Goal: Task Accomplishment & Management: Complete application form

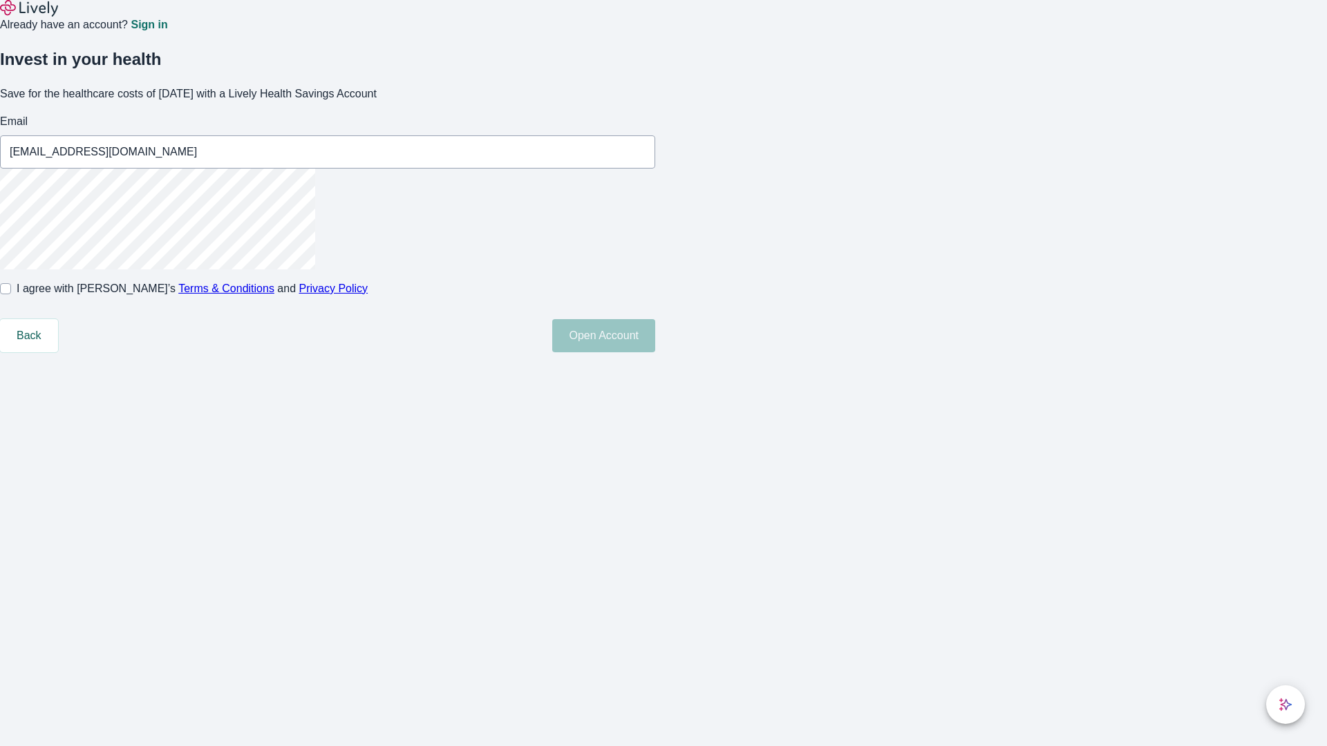
click at [11, 294] on input "I agree with Lively’s Terms & Conditions and Privacy Policy" at bounding box center [5, 288] width 11 height 11
checkbox input "true"
click at [655, 352] on button "Open Account" at bounding box center [603, 335] width 103 height 33
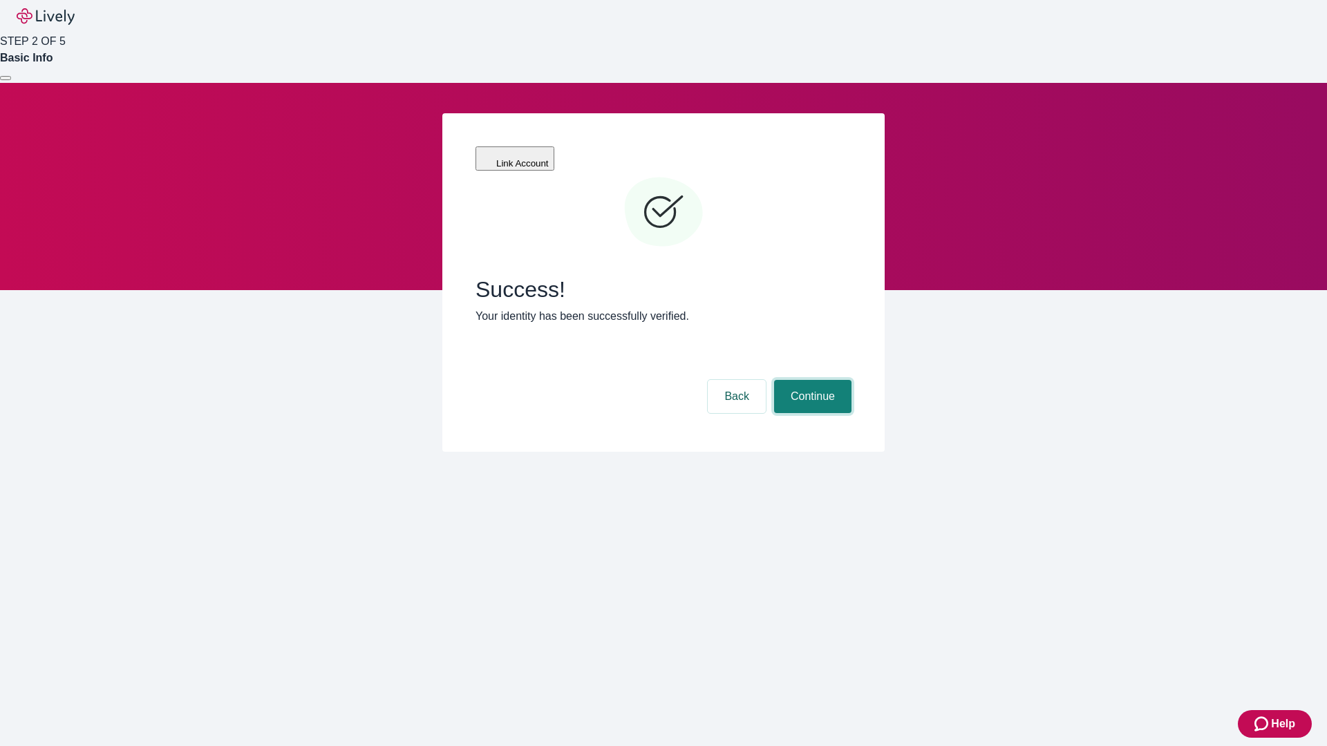
click at [810, 380] on button "Continue" at bounding box center [812, 396] width 77 height 33
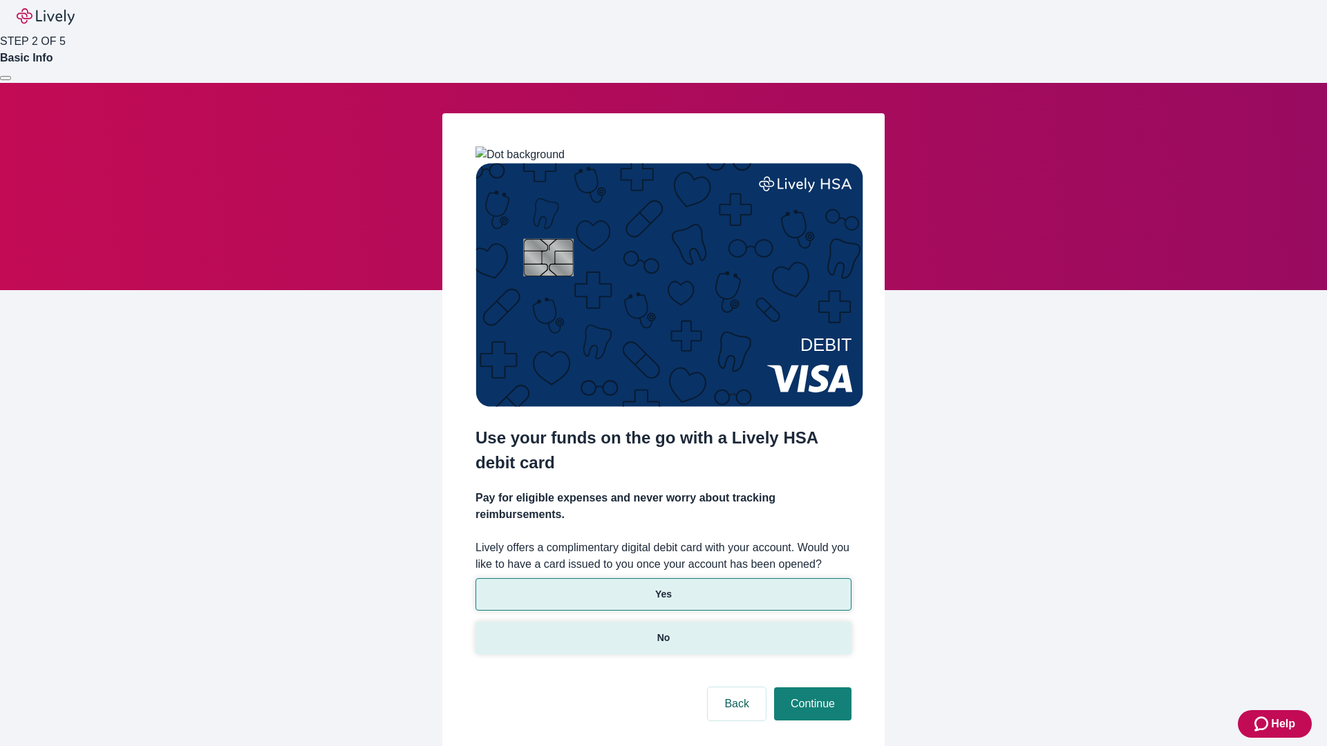
click at [663, 631] on p "No" at bounding box center [663, 638] width 13 height 15
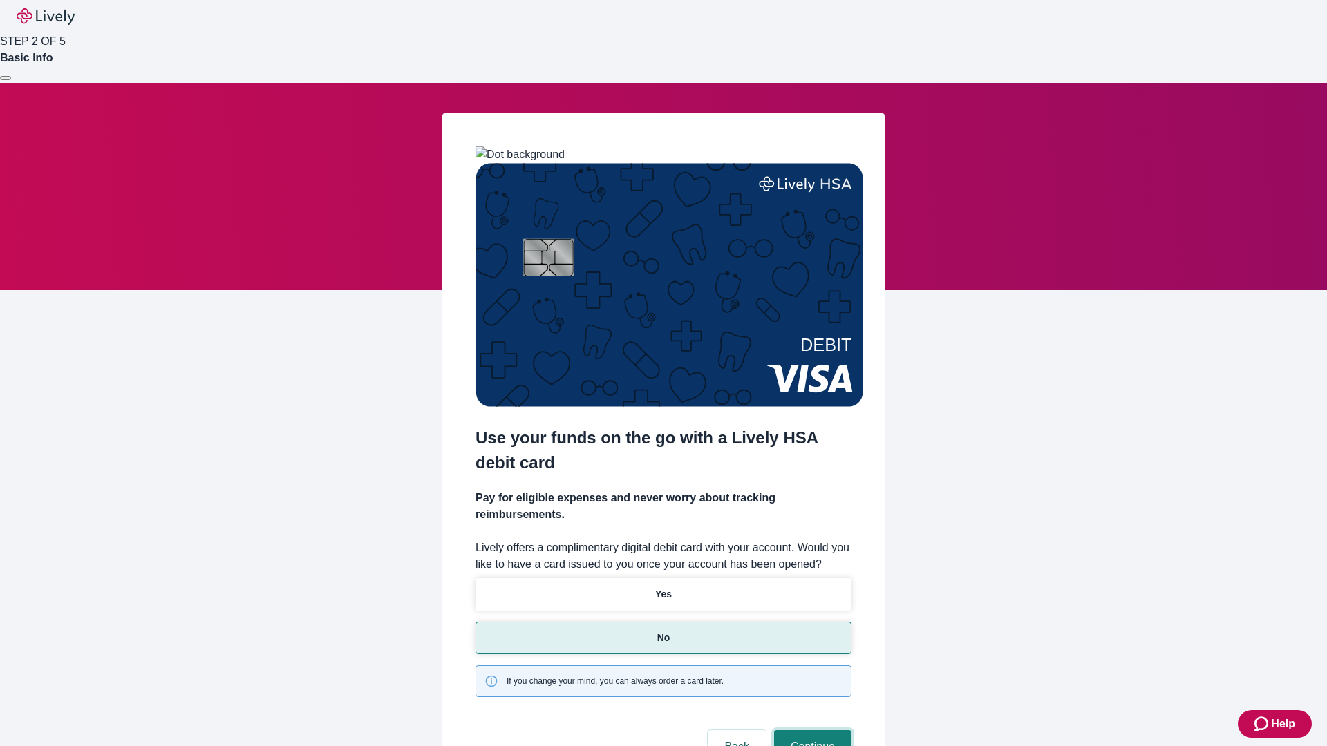
click at [810, 730] on button "Continue" at bounding box center [812, 746] width 77 height 33
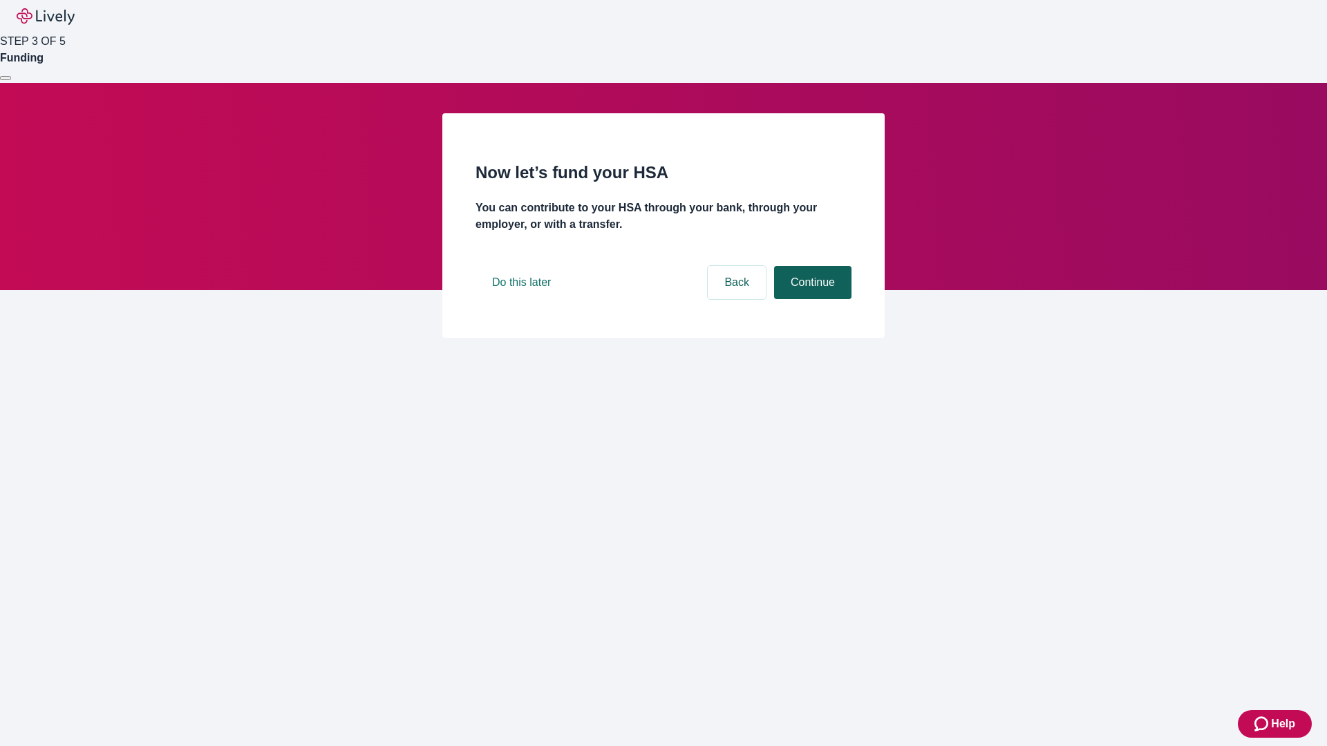
click at [810, 299] on button "Continue" at bounding box center [812, 282] width 77 height 33
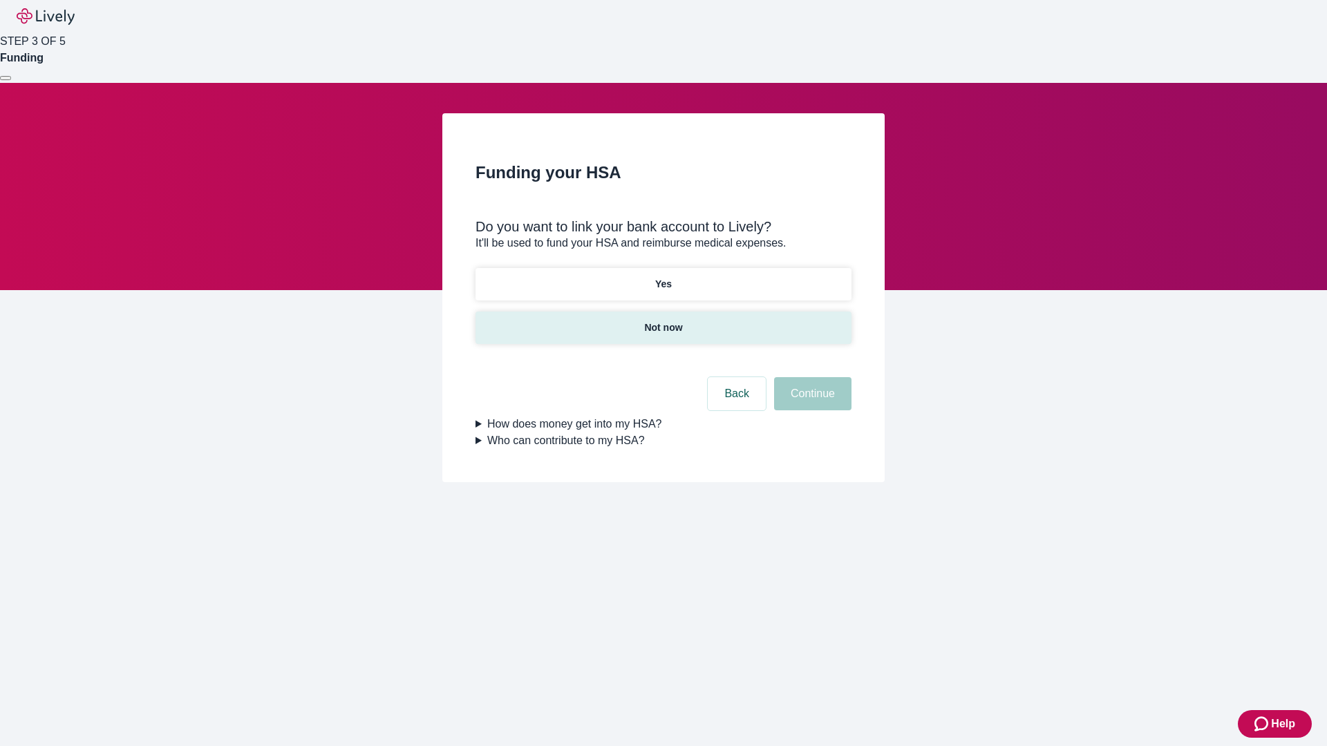
click at [663, 321] on p "Not now" at bounding box center [663, 328] width 38 height 15
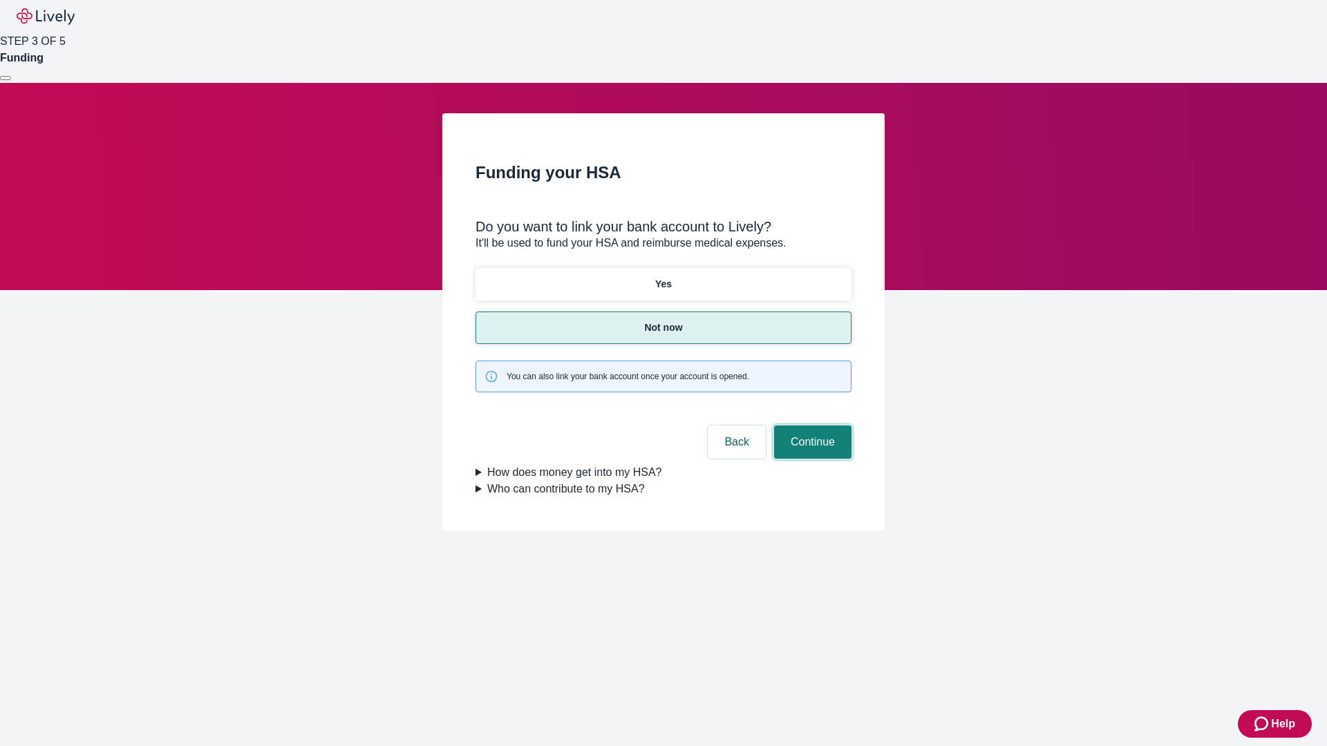
click at [810, 426] on button "Continue" at bounding box center [812, 442] width 77 height 33
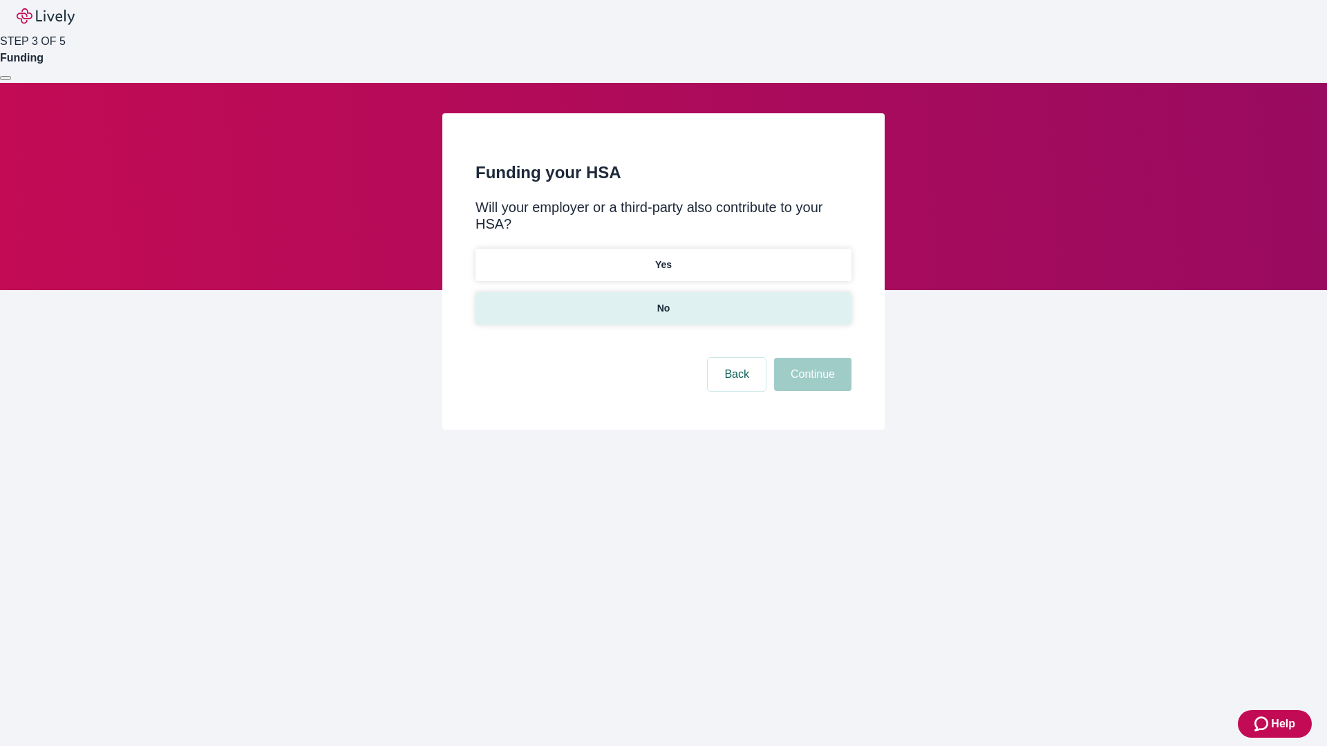
click at [663, 301] on p "No" at bounding box center [663, 308] width 13 height 15
click at [810, 358] on button "Continue" at bounding box center [812, 374] width 77 height 33
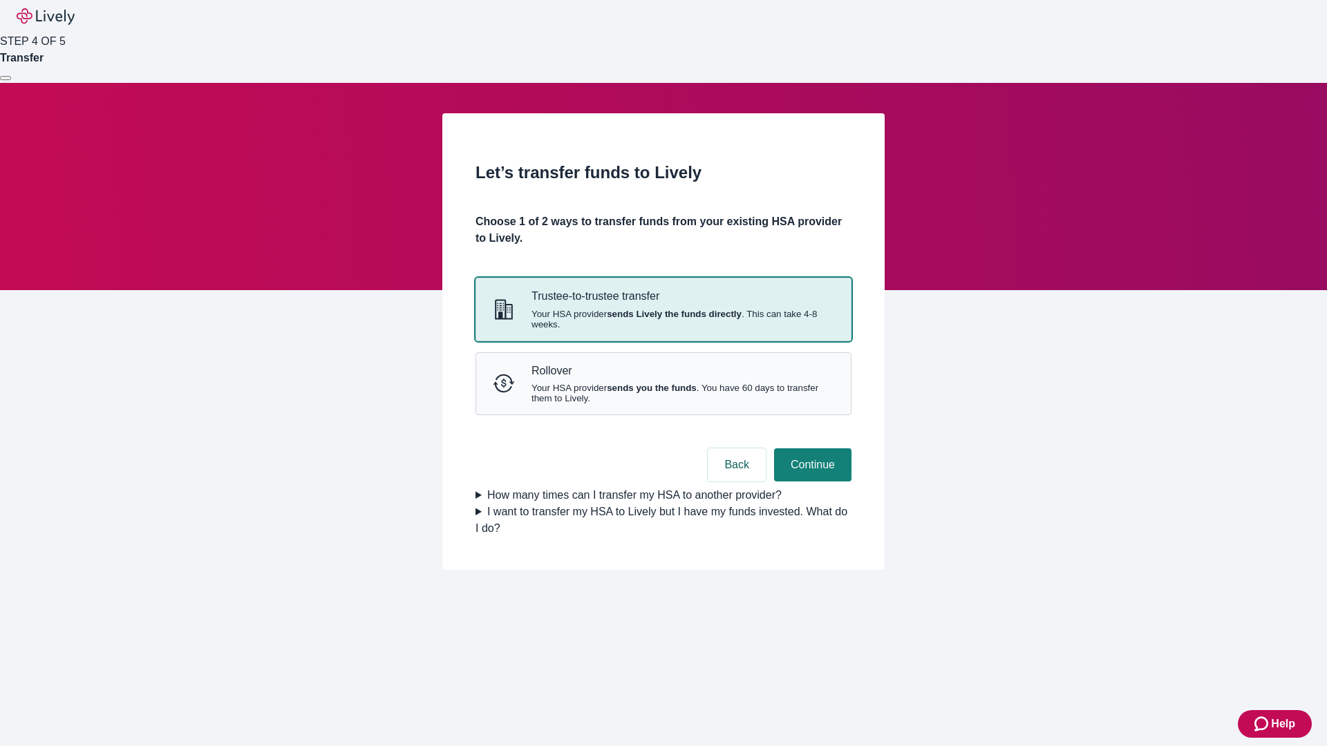
click at [663, 319] on strong "sends Lively the funds directly" at bounding box center [674, 314] width 135 height 10
click at [810, 482] on button "Continue" at bounding box center [812, 464] width 77 height 33
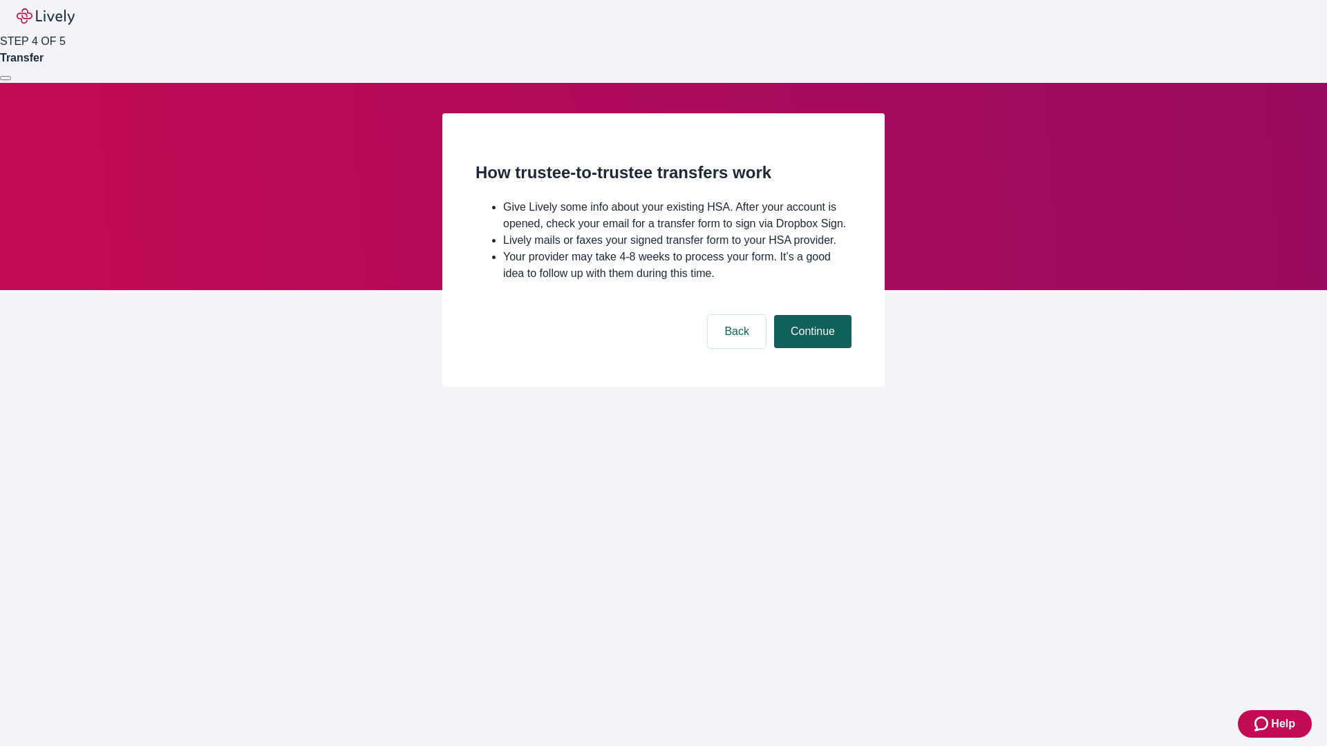
click at [810, 348] on button "Continue" at bounding box center [812, 331] width 77 height 33
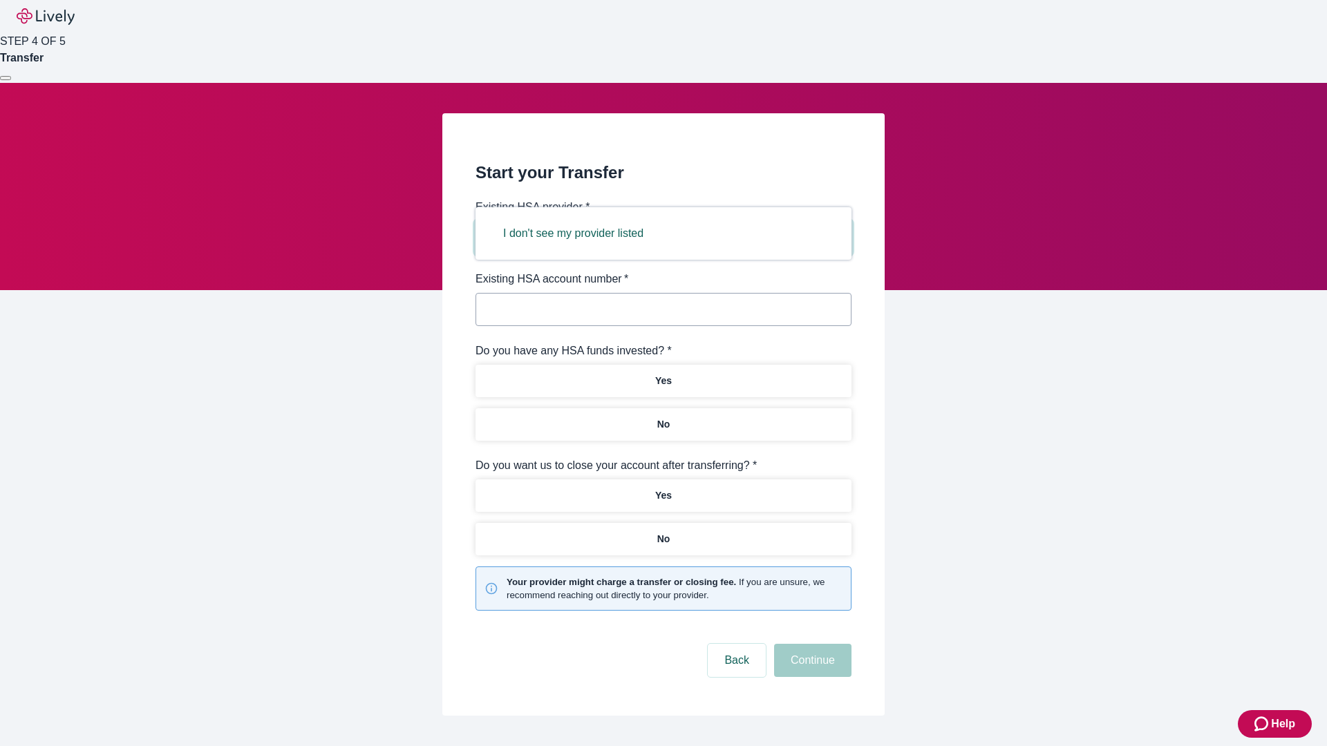
click at [578, 234] on button "I don't see my provider listed" at bounding box center [572, 233] width 173 height 33
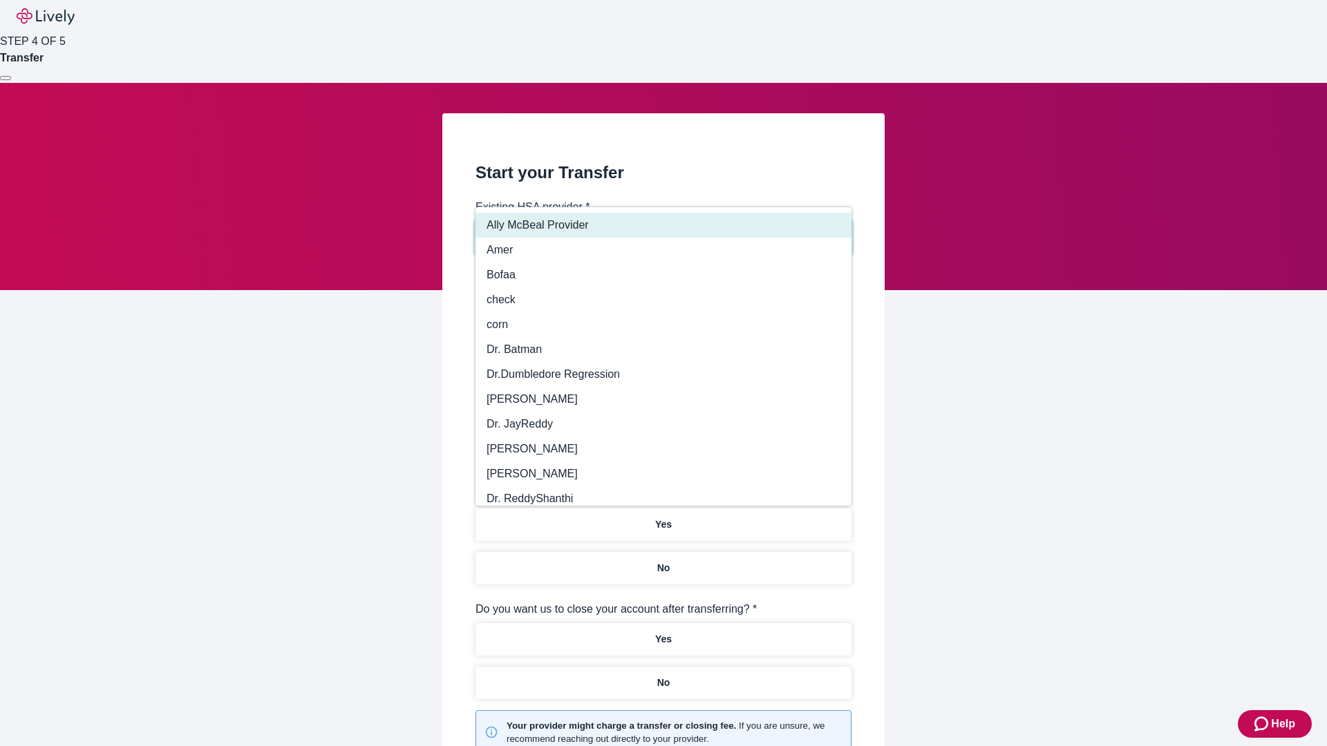
type input "Other"
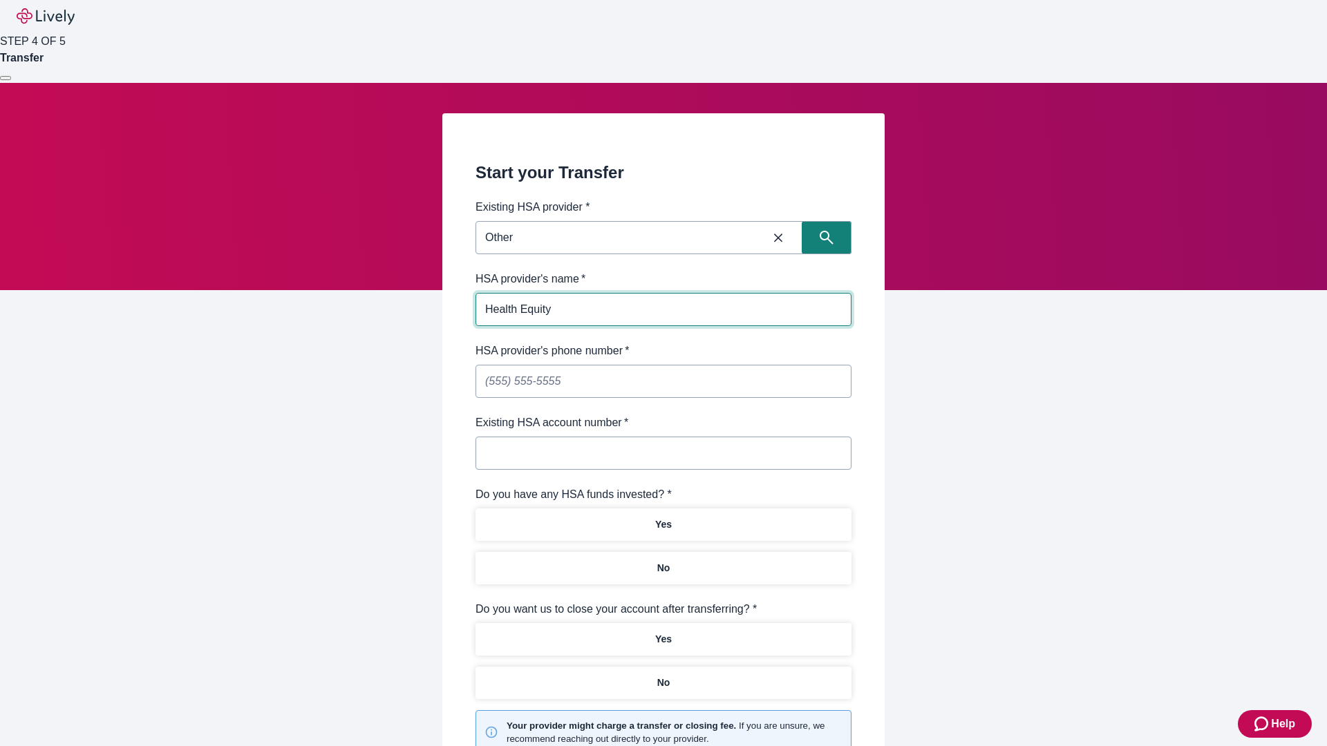
type input "Health Equity"
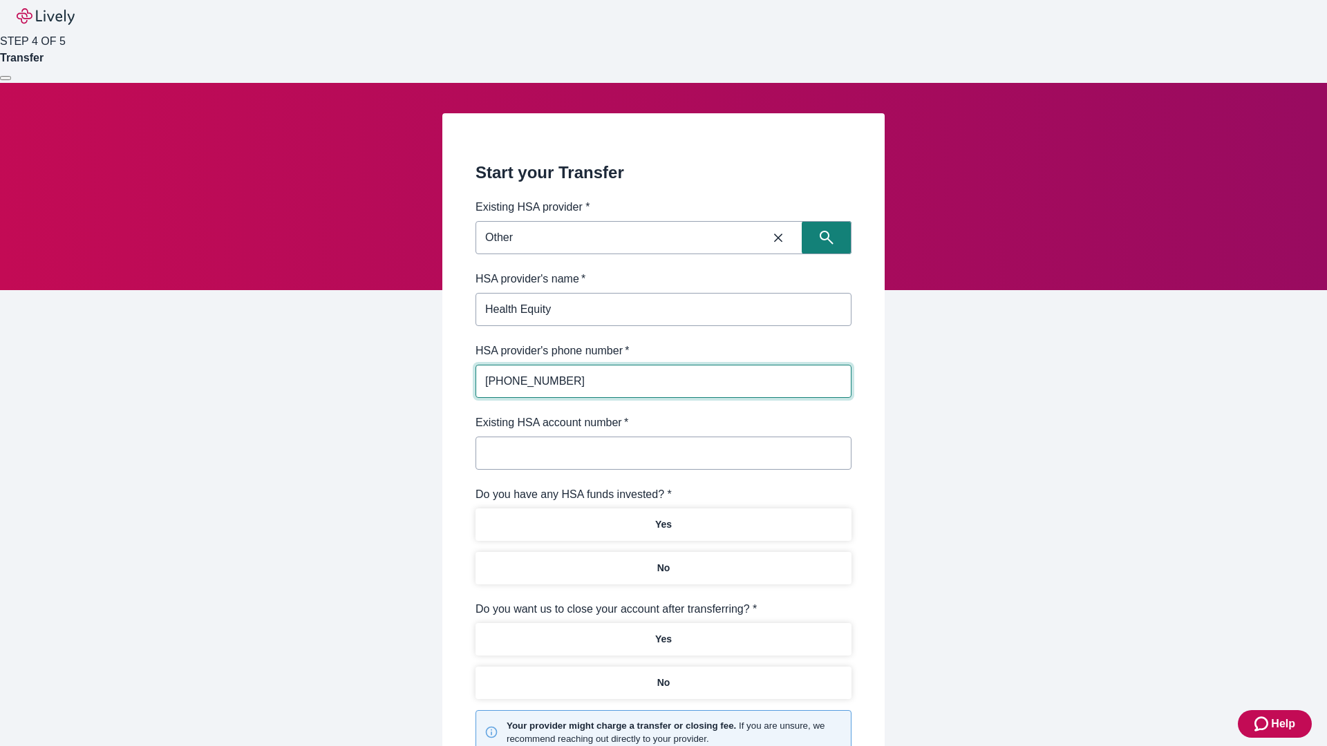
type input "[PHONE_NUMBER]"
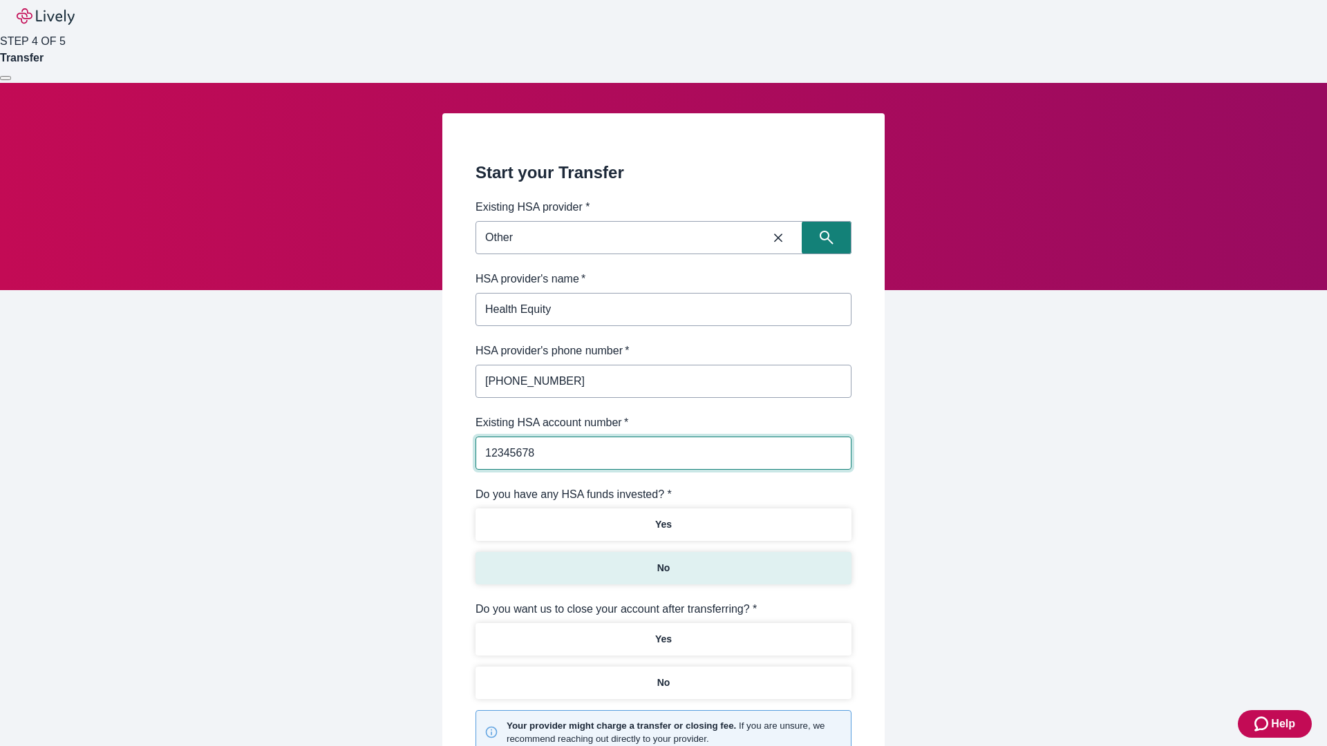
type input "12345678"
click at [663, 561] on p "No" at bounding box center [663, 568] width 13 height 15
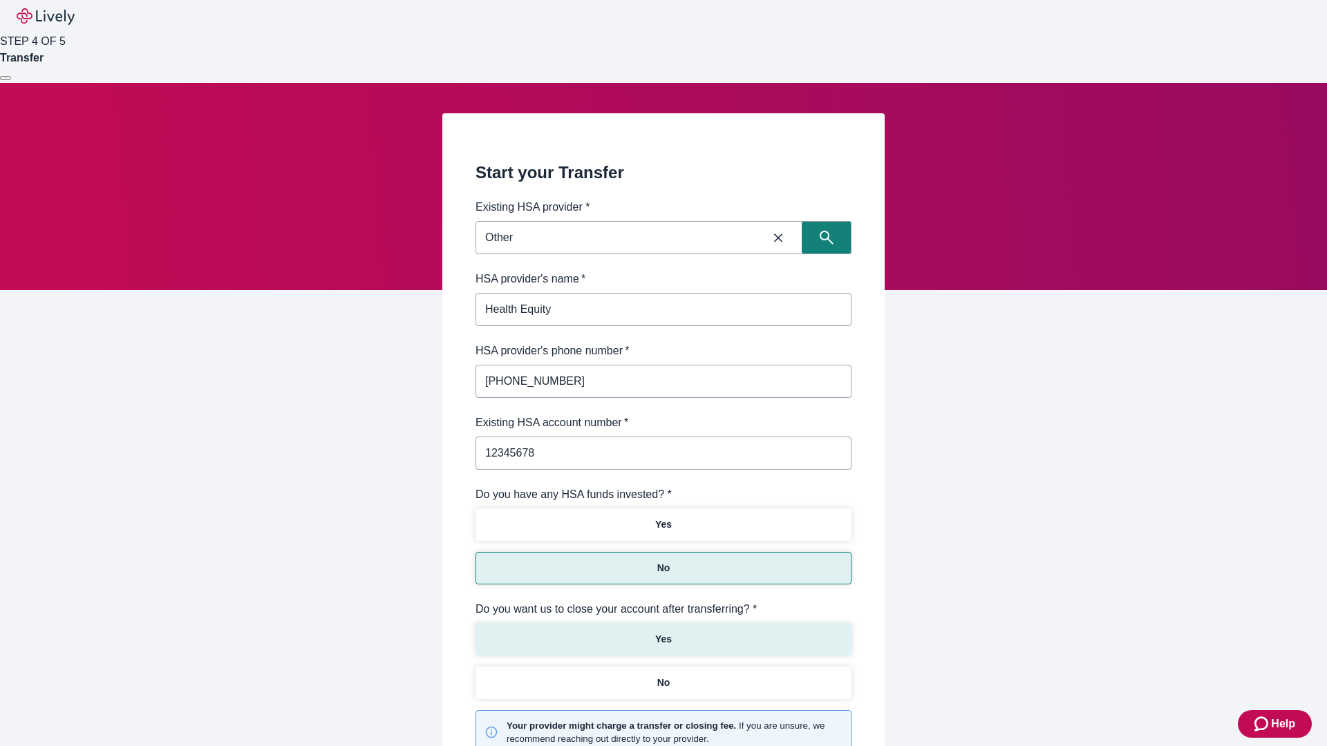
click at [663, 632] on p "Yes" at bounding box center [663, 639] width 17 height 15
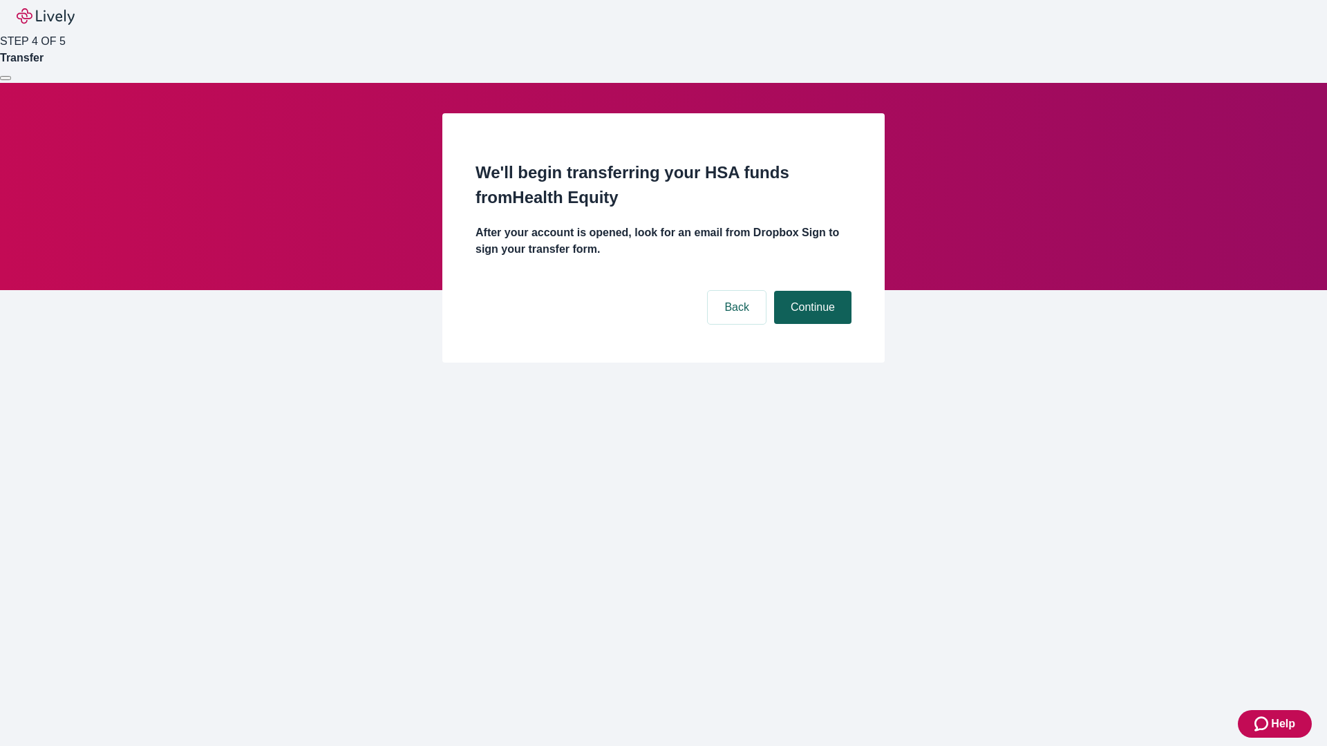
click at [810, 291] on button "Continue" at bounding box center [812, 307] width 77 height 33
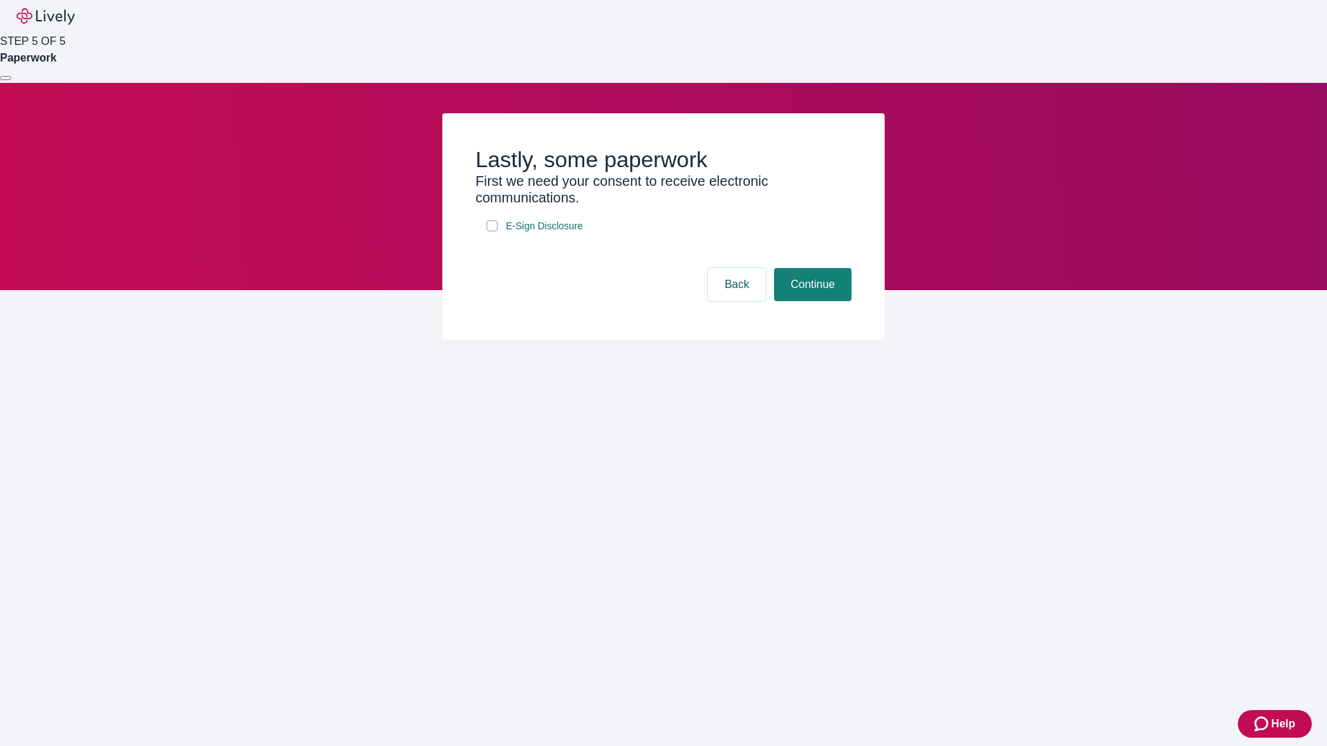
click at [492, 231] on input "E-Sign Disclosure" at bounding box center [491, 225] width 11 height 11
checkbox input "true"
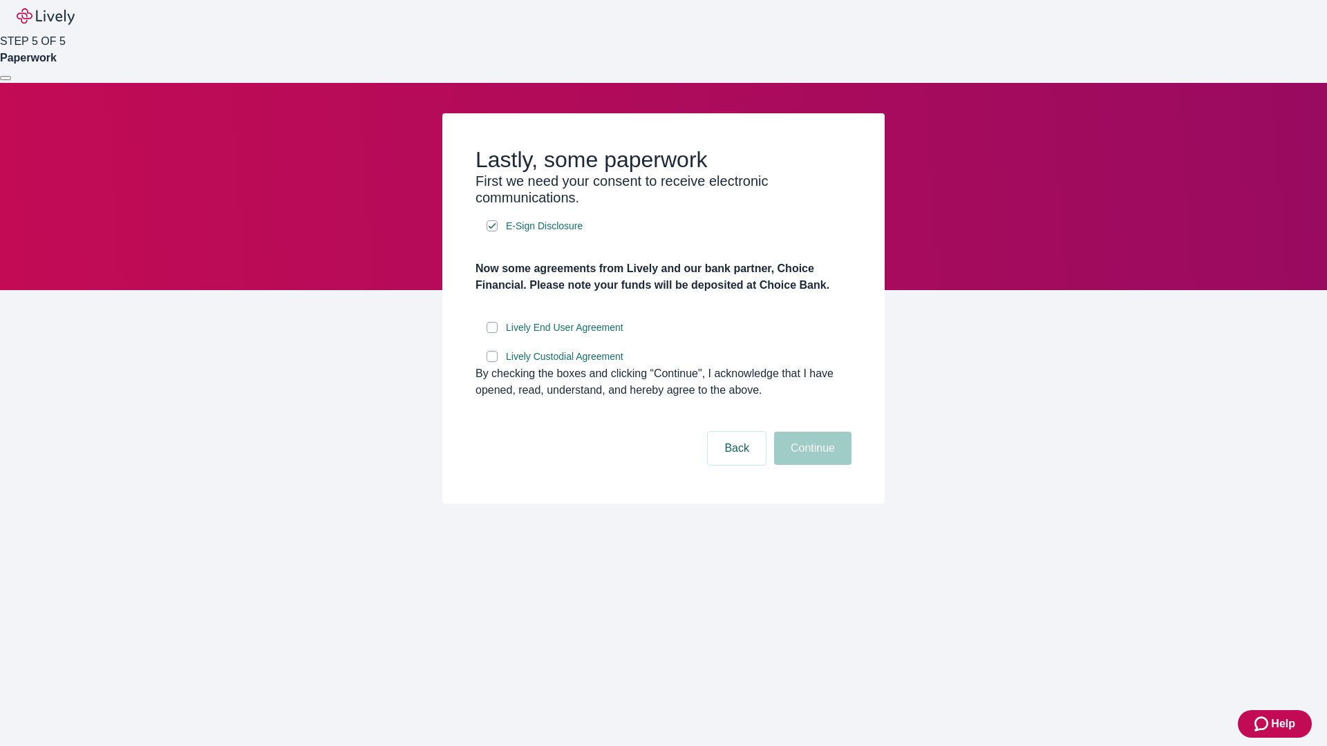
click at [492, 333] on input "Lively End User Agreement" at bounding box center [491, 327] width 11 height 11
checkbox input "true"
click at [492, 362] on input "Lively Custodial Agreement" at bounding box center [491, 356] width 11 height 11
checkbox input "true"
click at [810, 465] on button "Continue" at bounding box center [812, 448] width 77 height 33
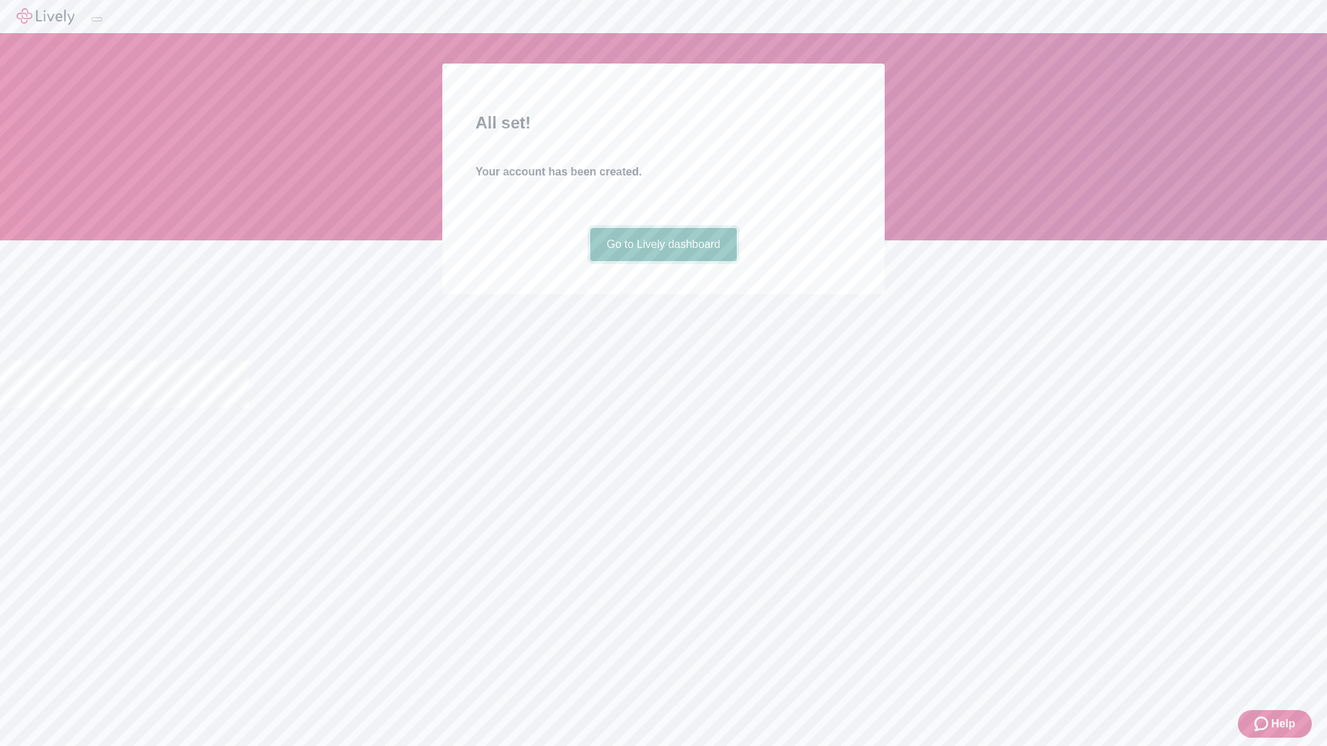
click at [663, 261] on link "Go to Lively dashboard" at bounding box center [663, 244] width 147 height 33
